Goal: Task Accomplishment & Management: Manage account settings

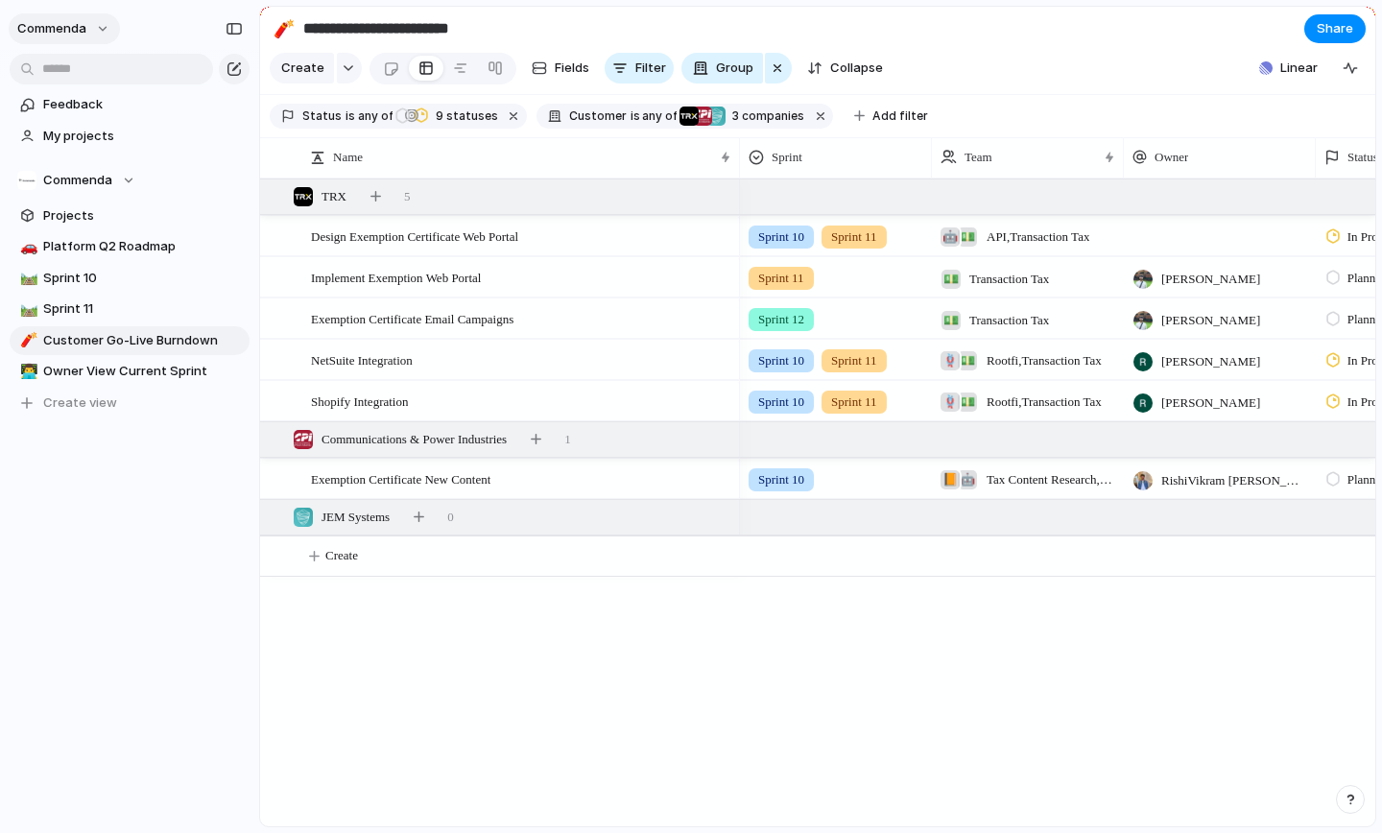
click at [103, 21] on button "commenda" at bounding box center [64, 28] width 111 height 31
click at [112, 76] on li "Settings" at bounding box center [92, 72] width 159 height 31
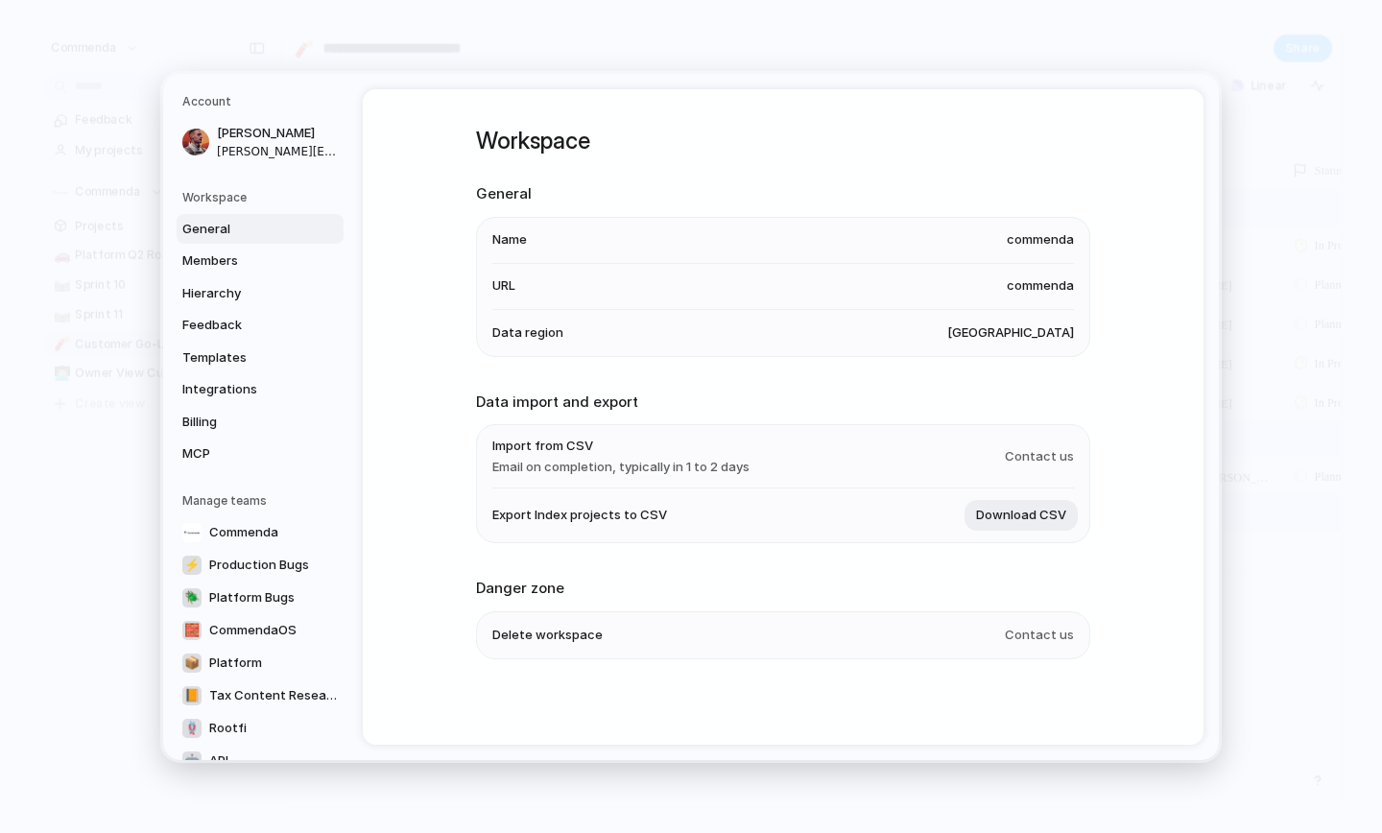
click at [426, 428] on div "Workspace General Name commenda URL commenda Data region [GEOGRAPHIC_DATA] Data…" at bounding box center [783, 416] width 841 height 655
click at [211, 432] on link "Billing" at bounding box center [260, 421] width 167 height 31
